Goal: Task Accomplishment & Management: Use online tool/utility

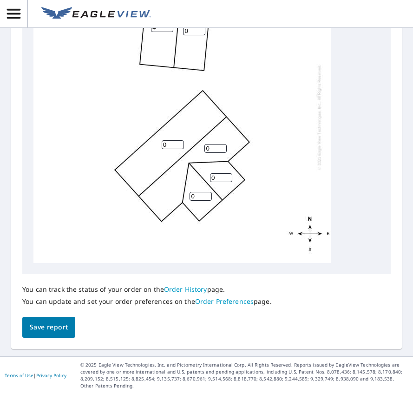
scroll to position [511, 0]
type input "4"
click at [194, 35] on input "0" at bounding box center [194, 31] width 22 height 9
type input "4"
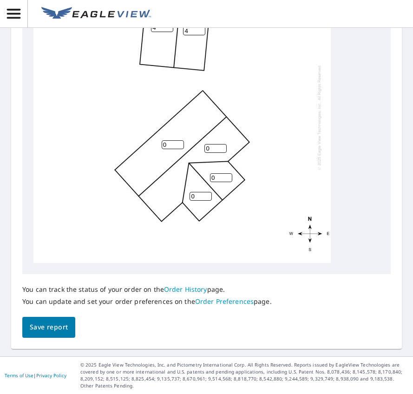
click at [168, 149] on input "0" at bounding box center [173, 144] width 22 height 9
type input "4"
click at [214, 153] on input "0" at bounding box center [216, 148] width 22 height 9
type input "4"
click at [219, 182] on input "0" at bounding box center [221, 177] width 22 height 9
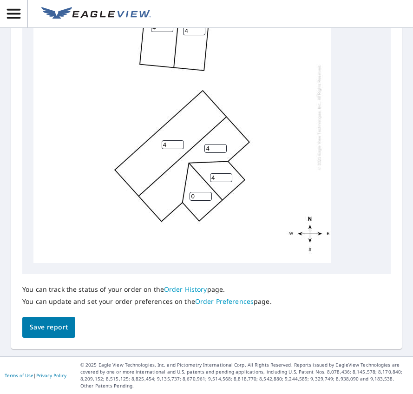
type input "4"
click at [200, 201] on input "0" at bounding box center [201, 196] width 22 height 9
type input "4"
click at [50, 333] on span "Save report" at bounding box center [49, 328] width 38 height 12
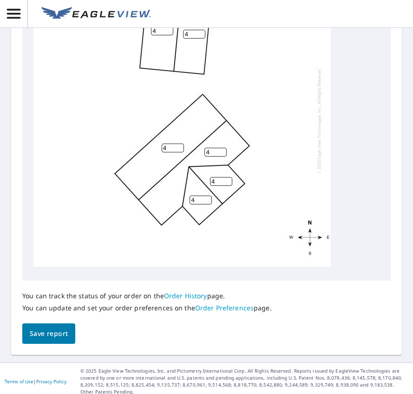
scroll to position [559, 0]
